Goal: Information Seeking & Learning: Find specific fact

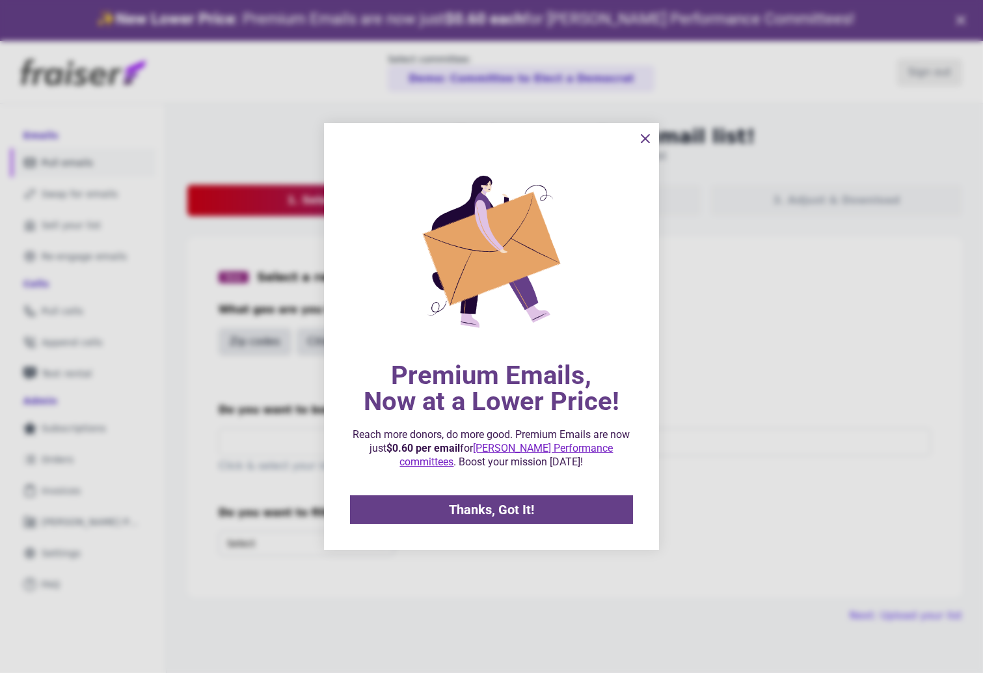
click at [50, 552] on div at bounding box center [491, 336] width 983 height 673
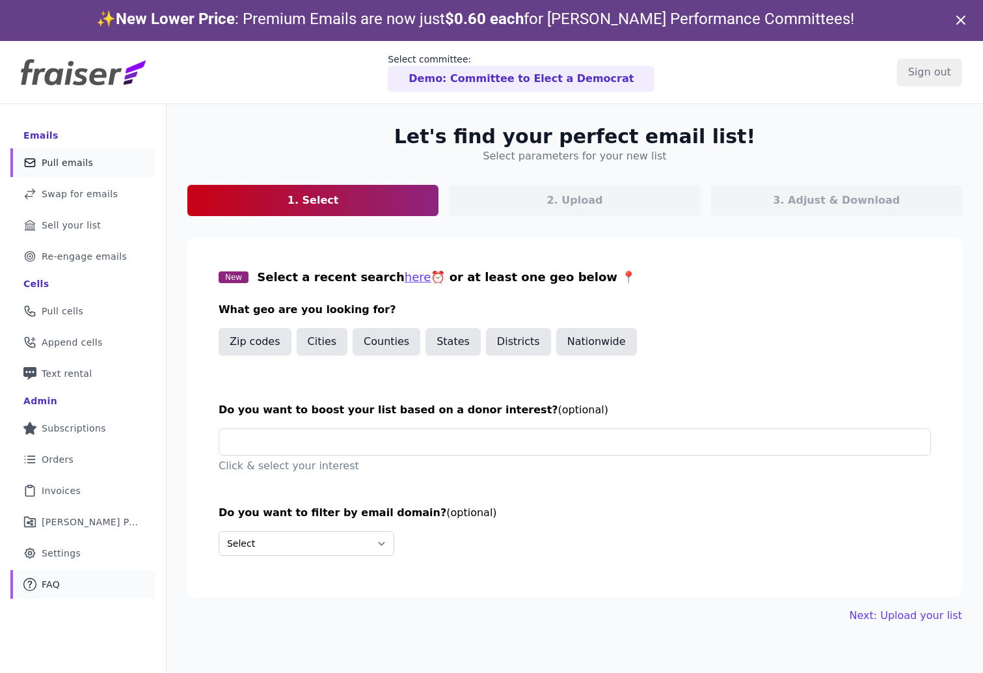
click at [59, 589] on span "FAQ" at bounding box center [51, 584] width 18 height 13
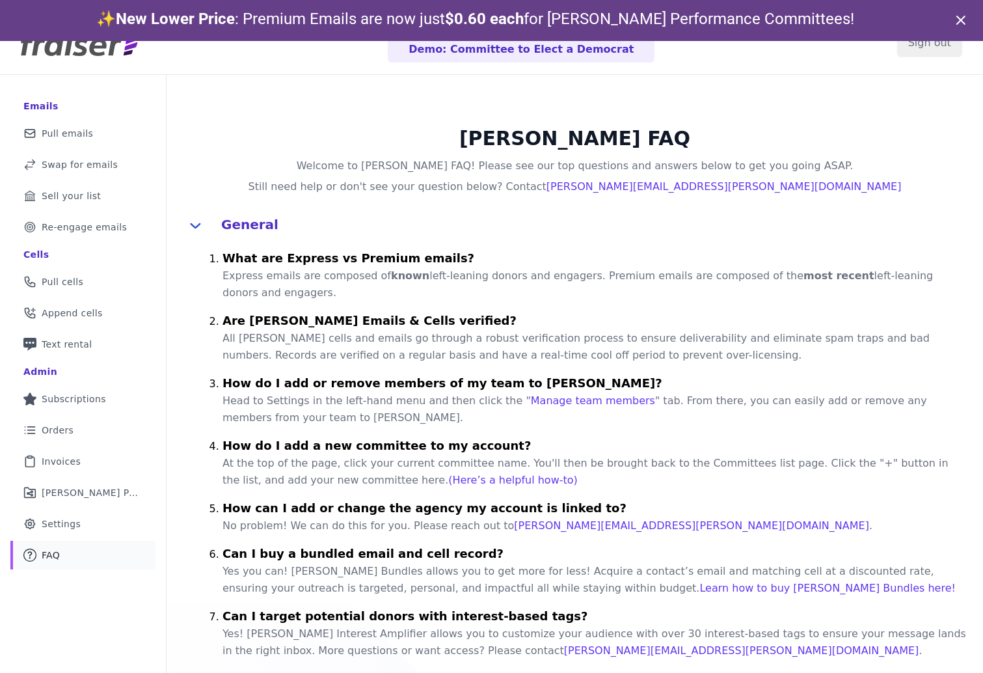
scroll to position [31, 0]
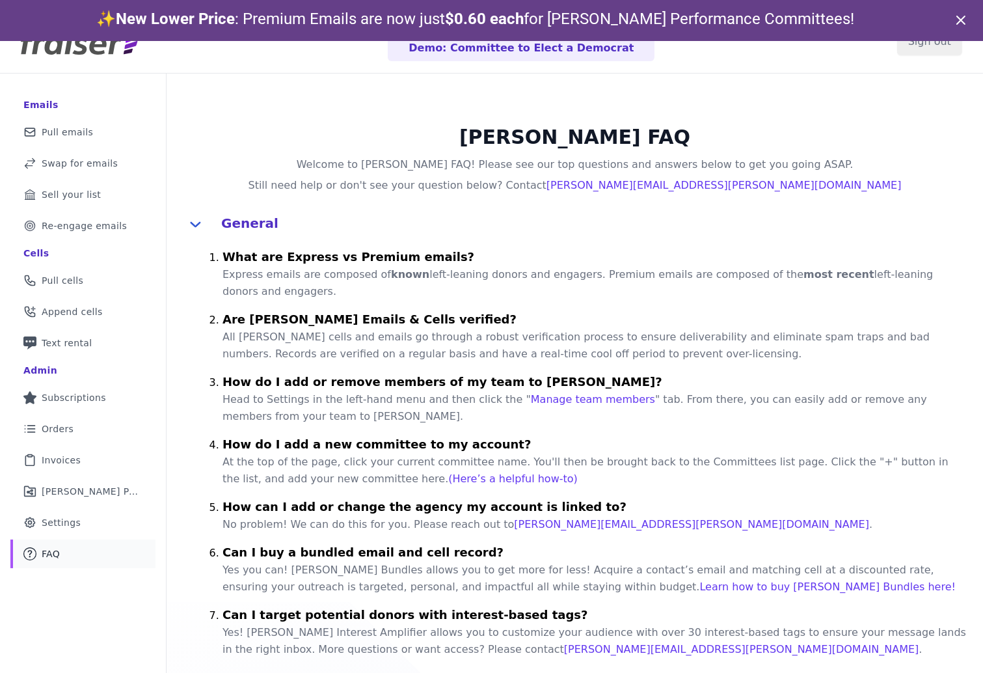
drag, startPoint x: 265, startPoint y: 288, endPoint x: 222, endPoint y: 273, distance: 44.8
click at [222, 273] on p "Express emails are composed of known left-leaning donors and engagers. Premium …" at bounding box center [594, 283] width 745 height 34
copy p "Express emails are composed of known left-leaning donors and engagers. Premium …"
